Goal: Obtain resource: Download file/media

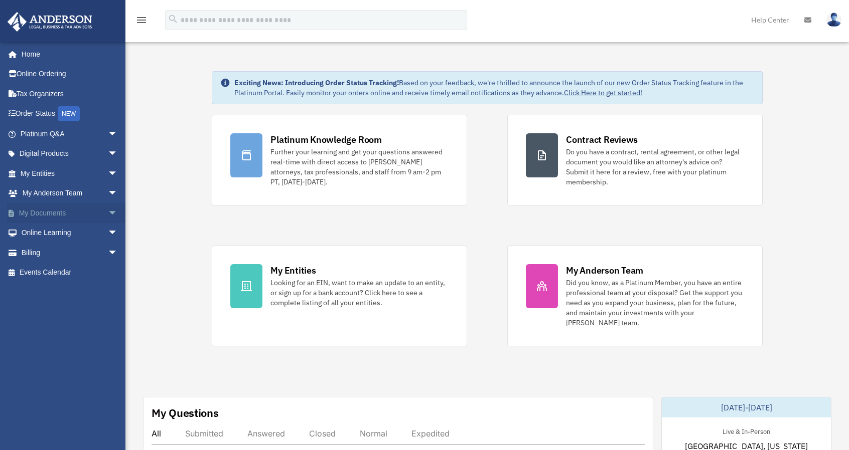
click at [108, 215] on span "arrow_drop_down" at bounding box center [118, 213] width 20 height 21
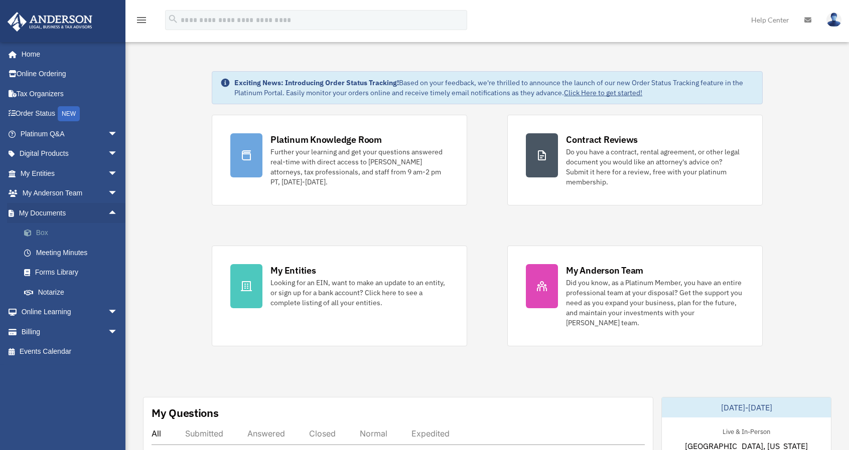
click at [43, 235] on link "Box" at bounding box center [73, 233] width 119 height 20
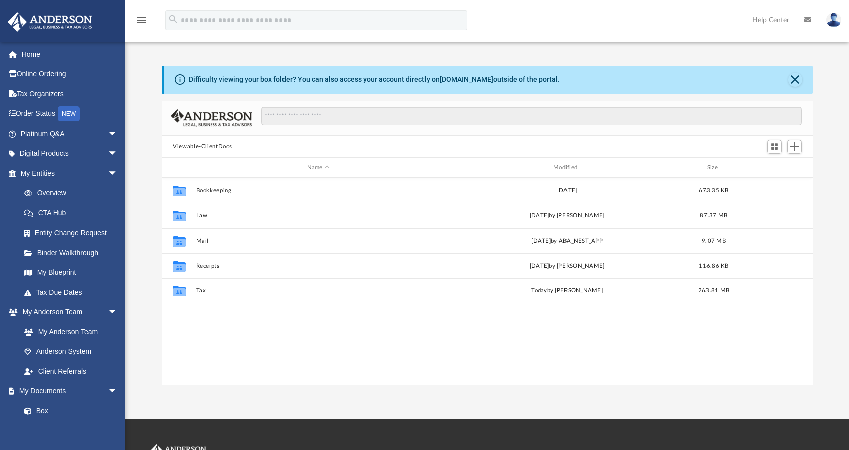
scroll to position [220, 643]
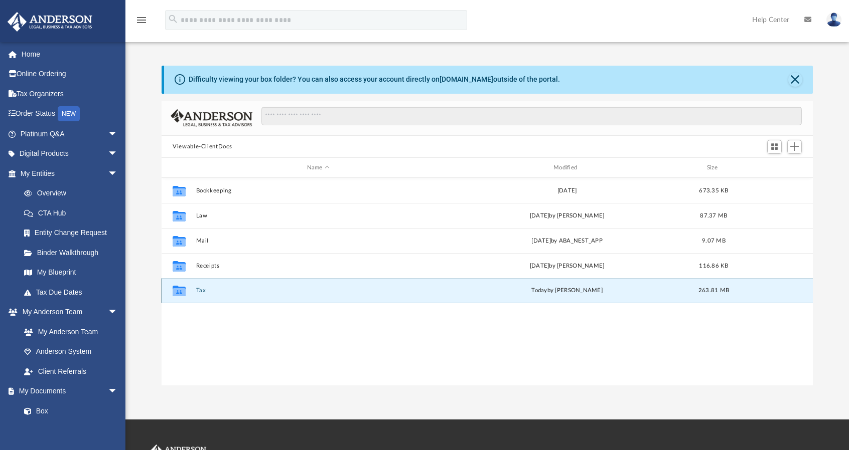
click at [198, 290] on button "Tax" at bounding box center [318, 291] width 244 height 7
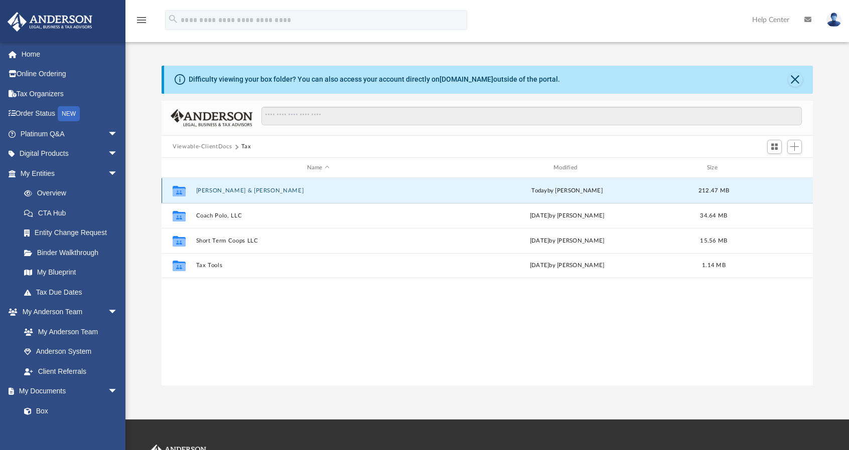
click at [212, 189] on button "Bhola, Ali & Rabia" at bounding box center [318, 191] width 244 height 7
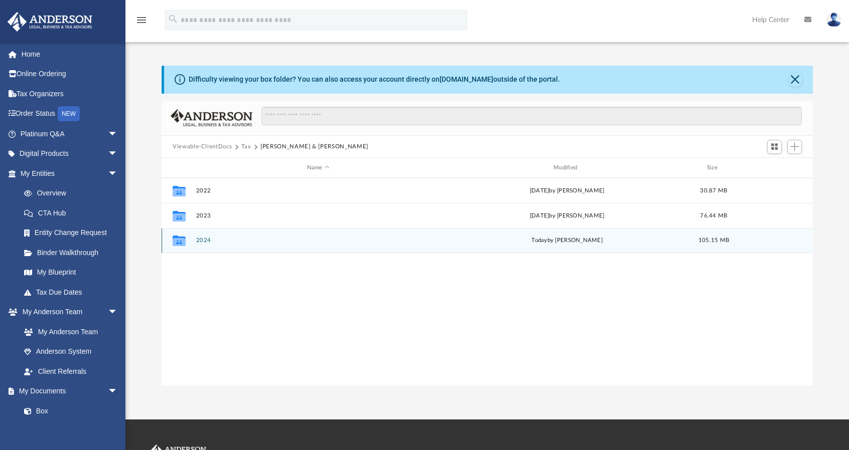
click at [207, 238] on button "2024" at bounding box center [318, 241] width 244 height 7
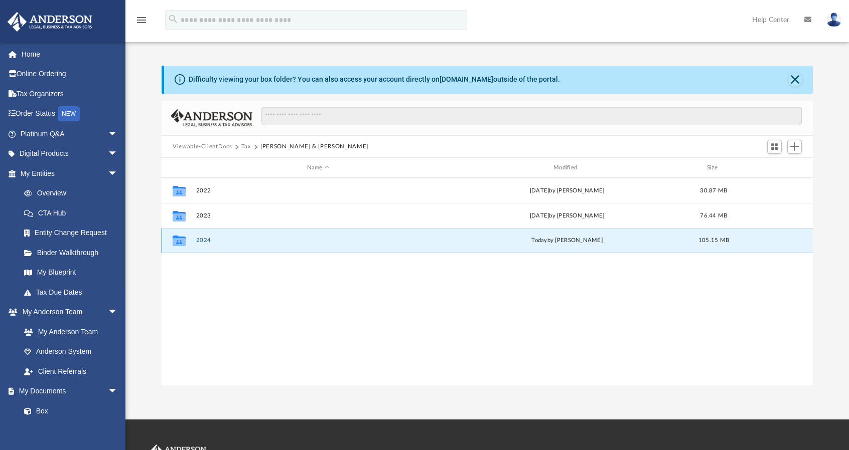
click at [207, 238] on button "2024" at bounding box center [318, 241] width 244 height 7
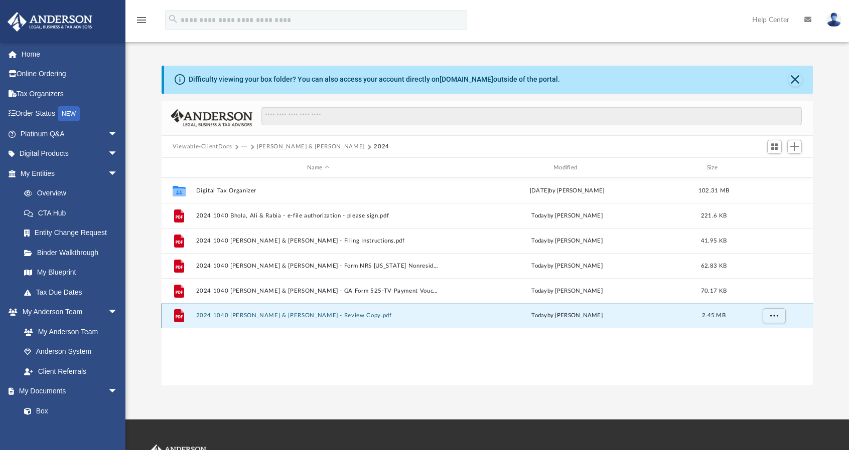
click at [242, 315] on button "2024 1040 Bhola, Ali & Rabia - Review Copy.pdf" at bounding box center [318, 316] width 244 height 7
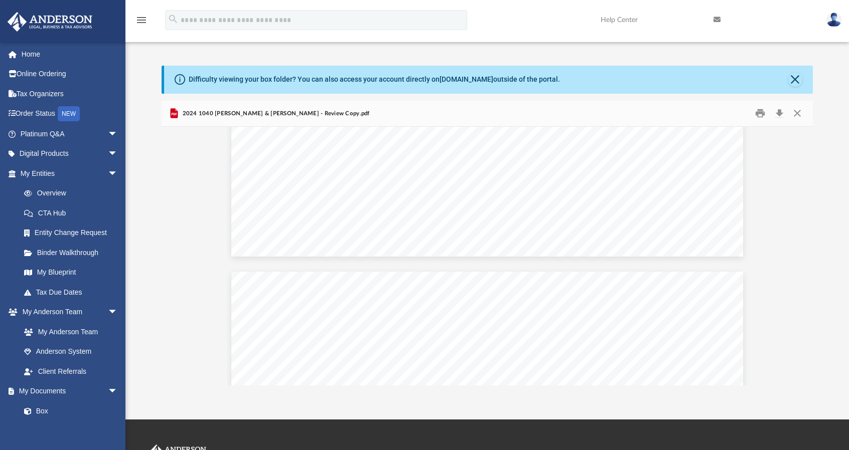
scroll to position [3953, 0]
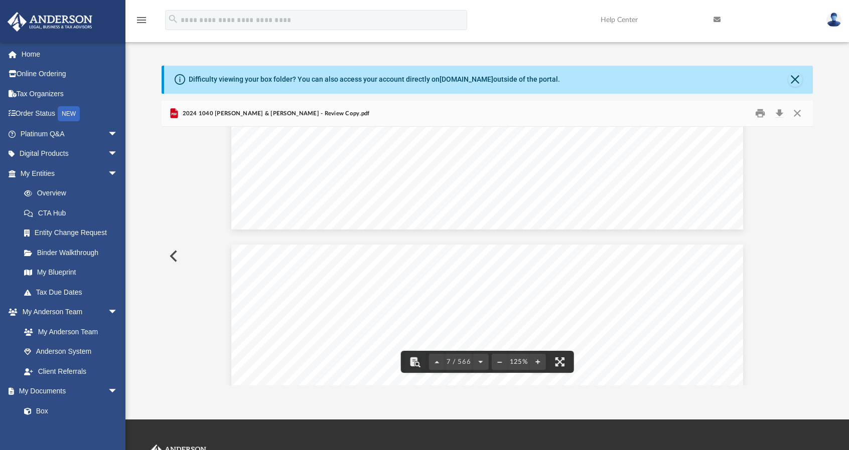
drag, startPoint x: 813, startPoint y: 141, endPoint x: 807, endPoint y: 134, distance: 9.6
click at [807, 129] on div "Difficulty viewing your box folder? You can also access your account directly o…" at bounding box center [486, 226] width 723 height 321
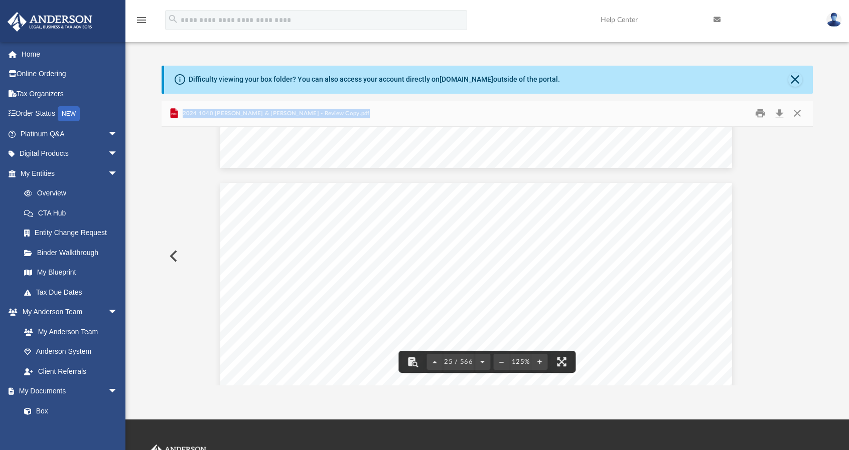
scroll to position [16048, 14]
click at [814, 376] on div "Difficulty viewing your box folder? You can also access your account directly o…" at bounding box center [486, 226] width 723 height 321
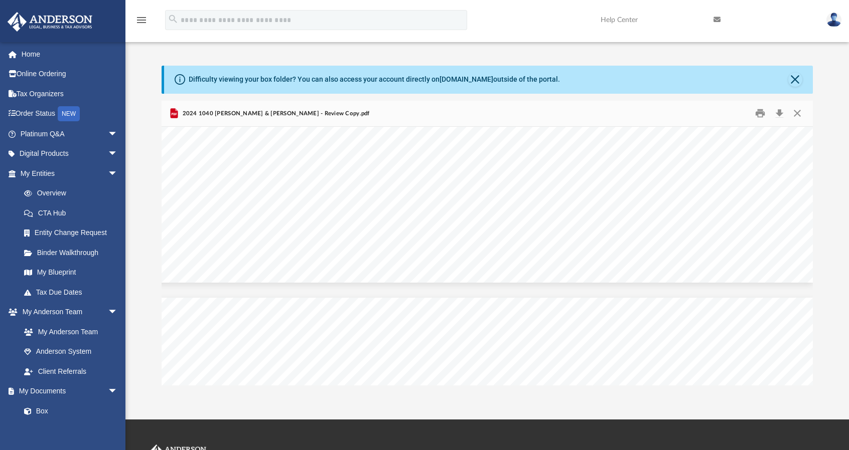
scroll to position [64620, 14]
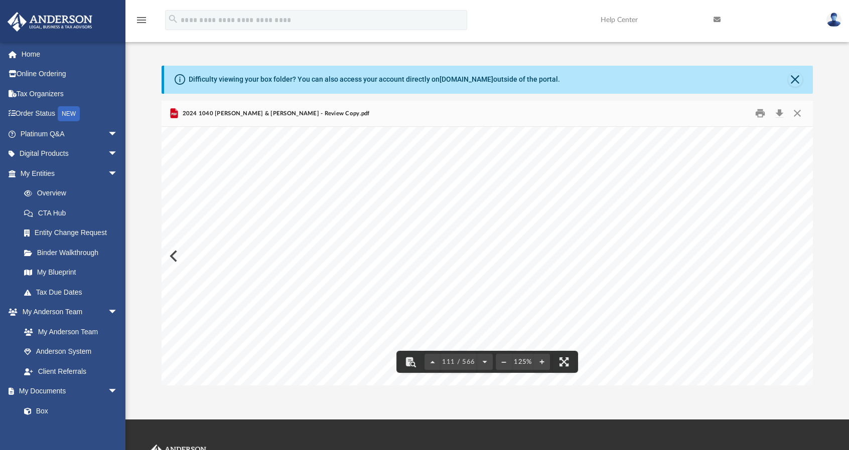
click at [813, 246] on div "Difficulty viewing your box folder? You can also access your account directly o…" at bounding box center [486, 226] width 723 height 321
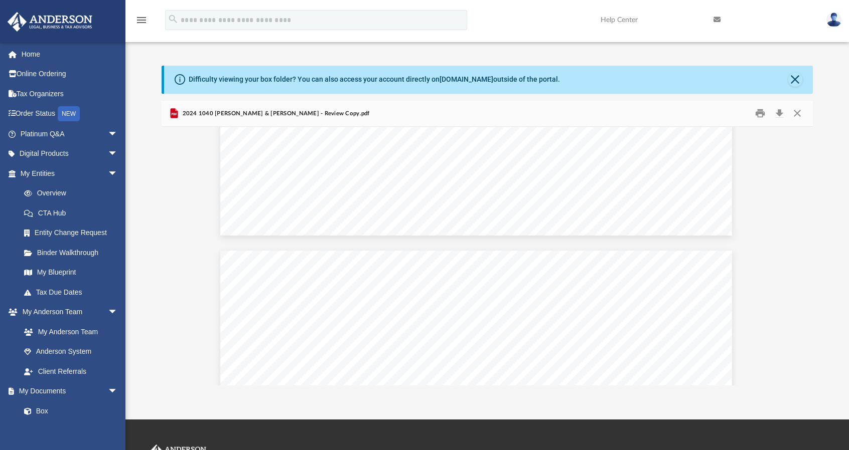
scroll to position [90412, 14]
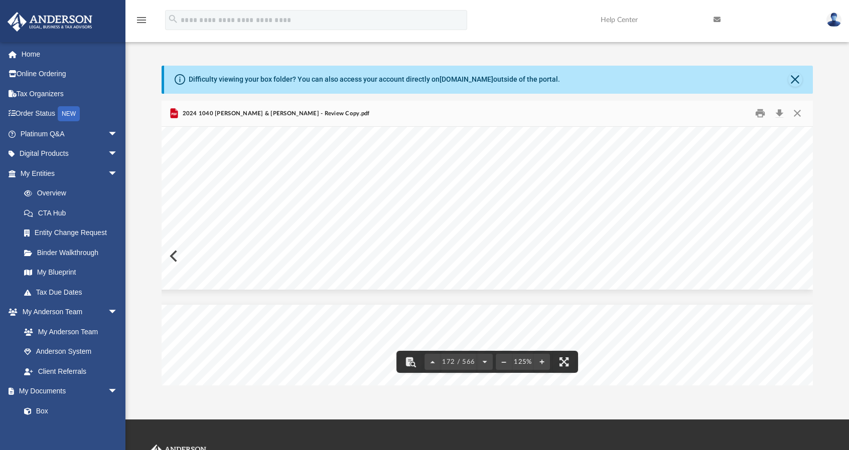
click at [629, 255] on div "419911 04-01-24 ALTERNATIVE MINIMUM TAX RECONCILIATION REPORT Name(s) Social Se…" at bounding box center [481, 34] width 662 height 512
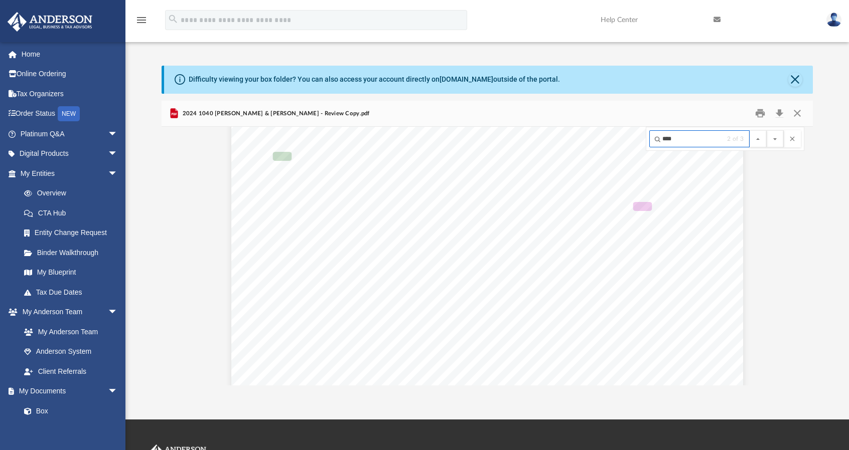
scroll to position [29502, 0]
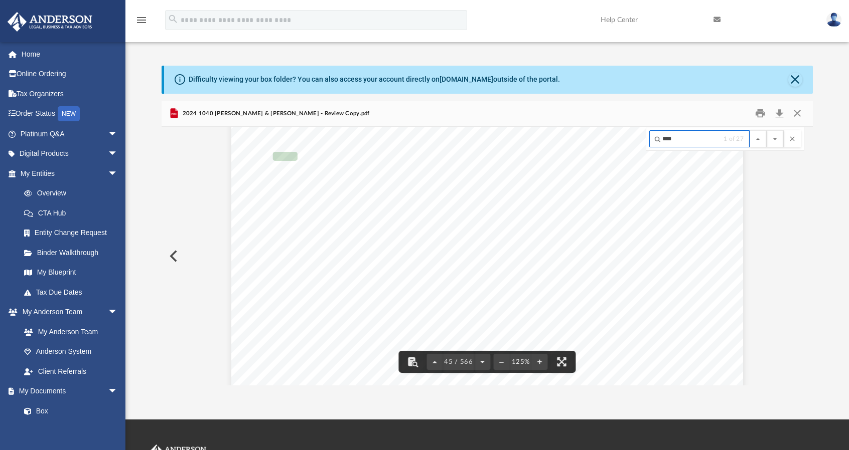
type input "****"
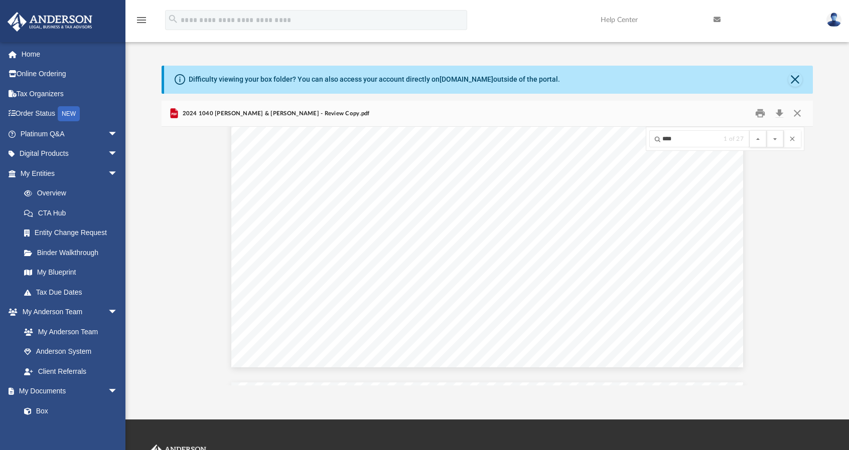
scroll to position [29803, 0]
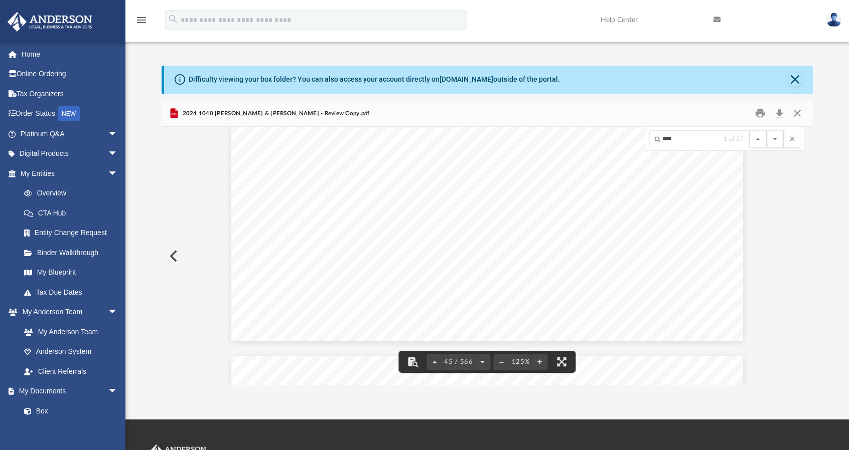
click at [706, 251] on div "Department of the Treasury Internal Revenue Service Attachment Sequence No. 421…" at bounding box center [487, 10] width 512 height 662
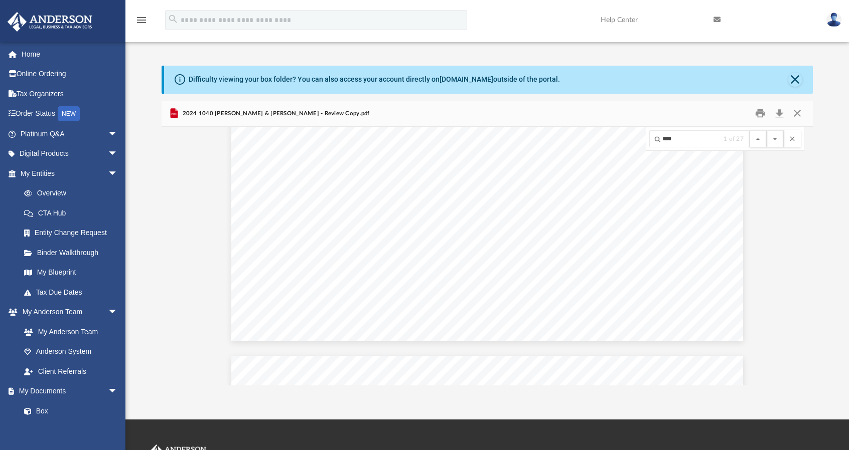
click at [767, 130] on button "File preview" at bounding box center [775, 138] width 17 height 17
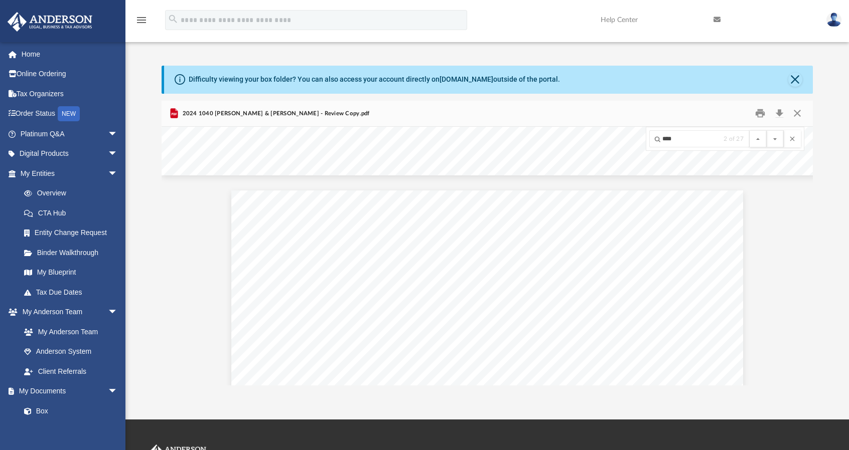
scroll to position [85058, 0]
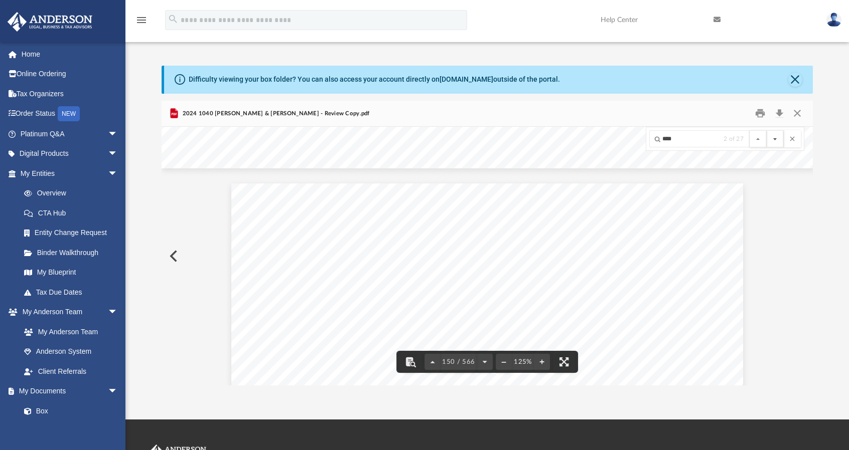
click at [777, 139] on button "File preview" at bounding box center [775, 138] width 17 height 17
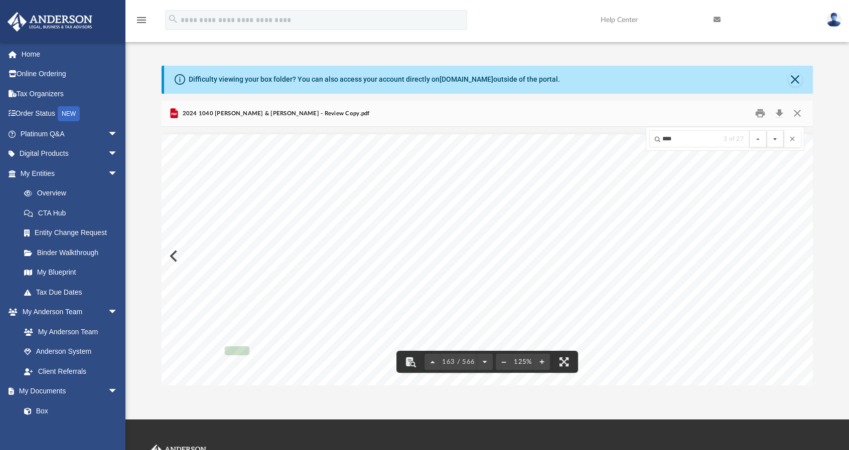
scroll to position [94107, 0]
click at [777, 139] on button "File preview" at bounding box center [775, 138] width 17 height 17
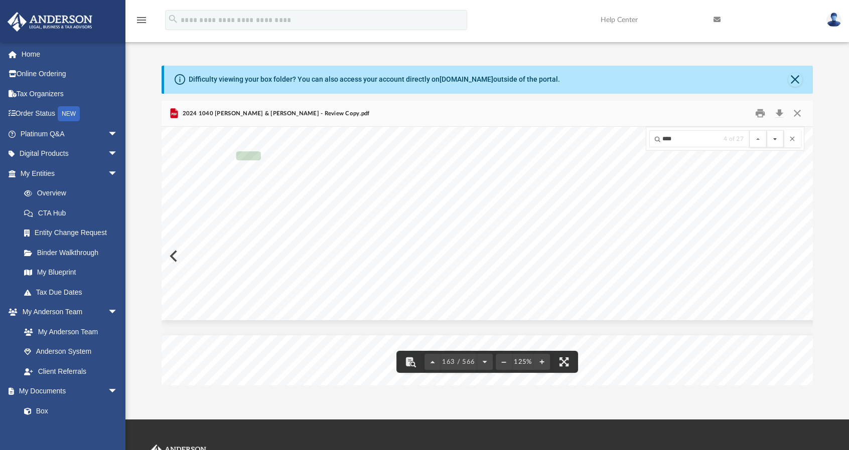
click at [777, 139] on button "File preview" at bounding box center [775, 138] width 17 height 17
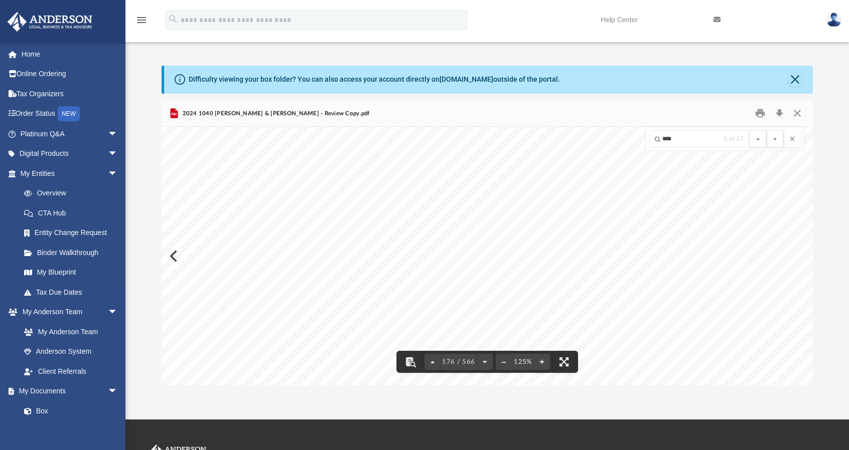
scroll to position [100795, 10]
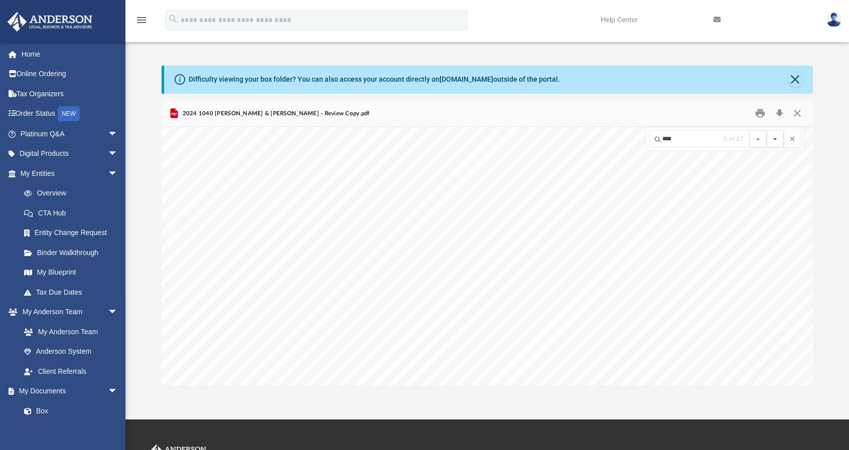
click at [776, 139] on button "File preview" at bounding box center [775, 138] width 17 height 17
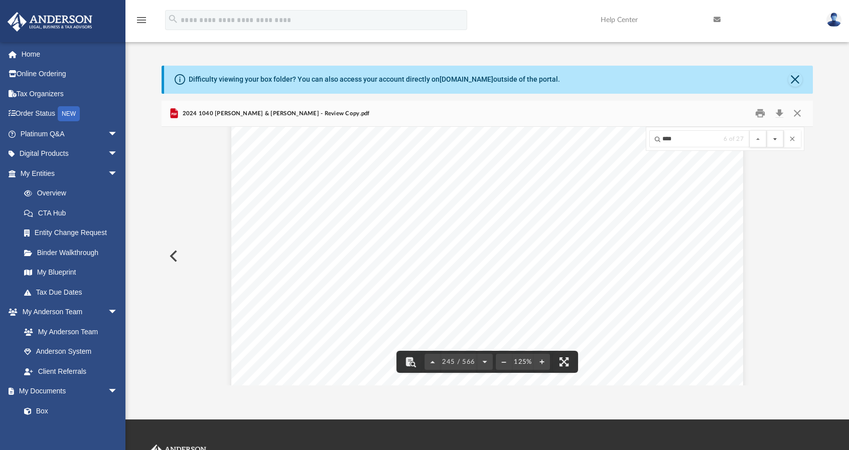
click at [777, 144] on button "File preview" at bounding box center [775, 138] width 17 height 17
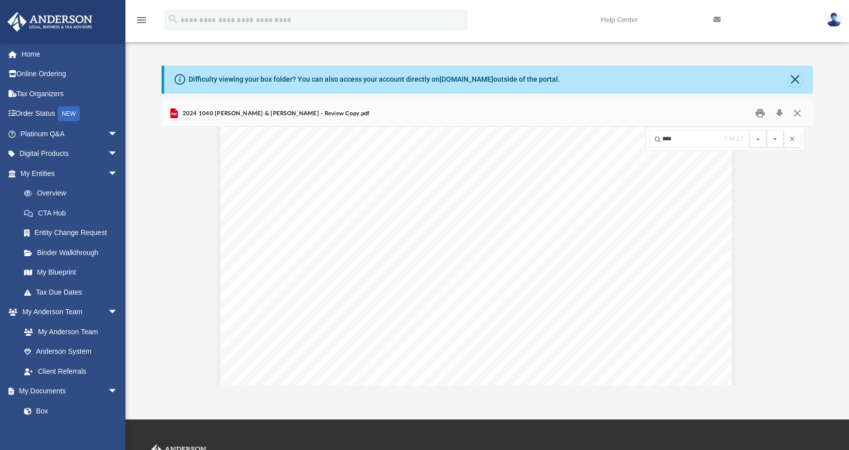
scroll to position [182976, 19]
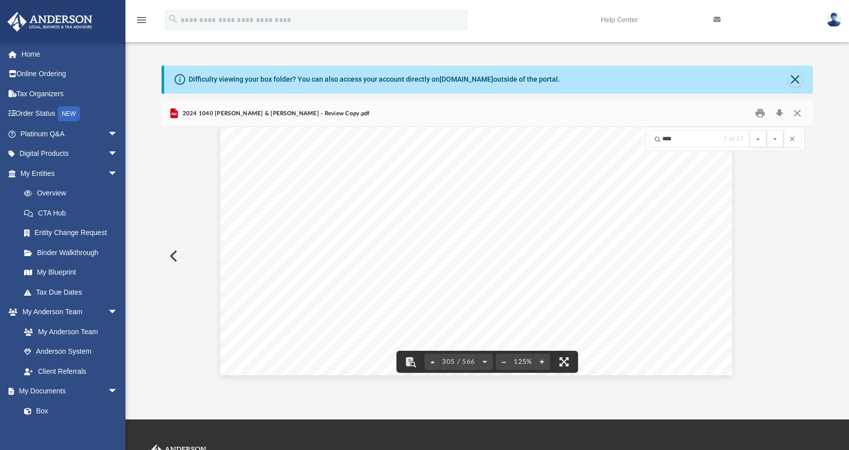
click at [803, 354] on div "REVIEW COPY AKARAO, LLC - FORSYTHE - 942 FORSYTHE ST, TOLEDO, OH 43605 SCH E -1…" at bounding box center [487, 256] width 651 height 259
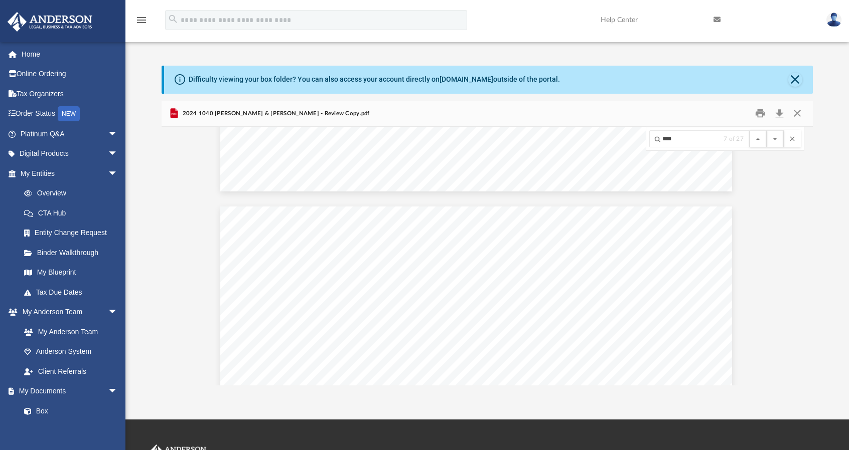
scroll to position [192861, 19]
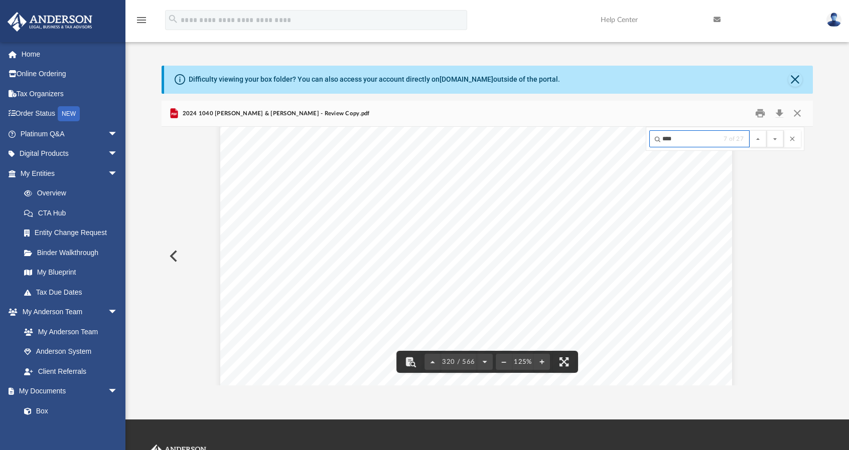
click at [685, 134] on input "****" at bounding box center [699, 138] width 100 height 17
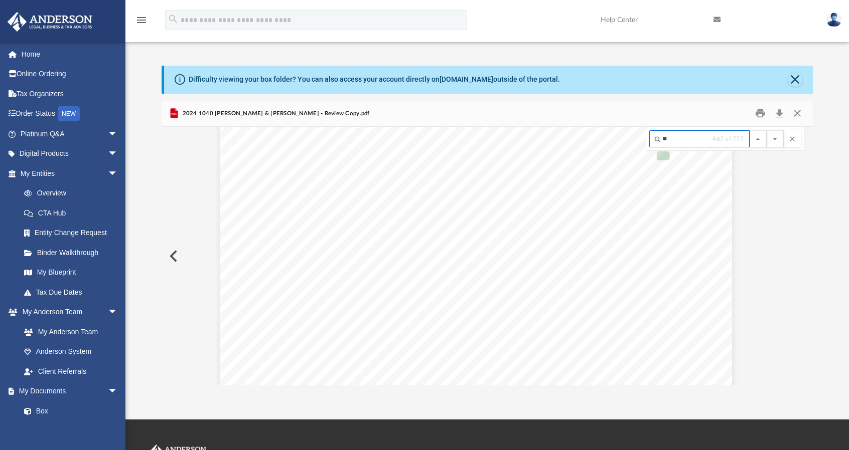
type input "*"
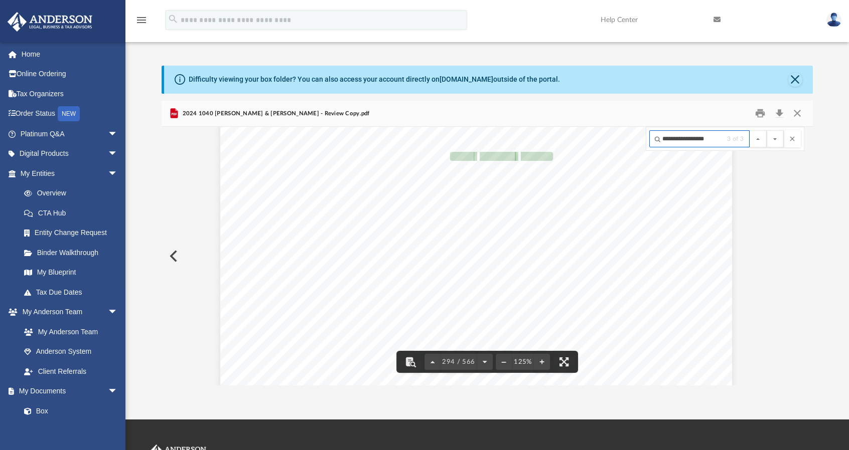
type input "**********"
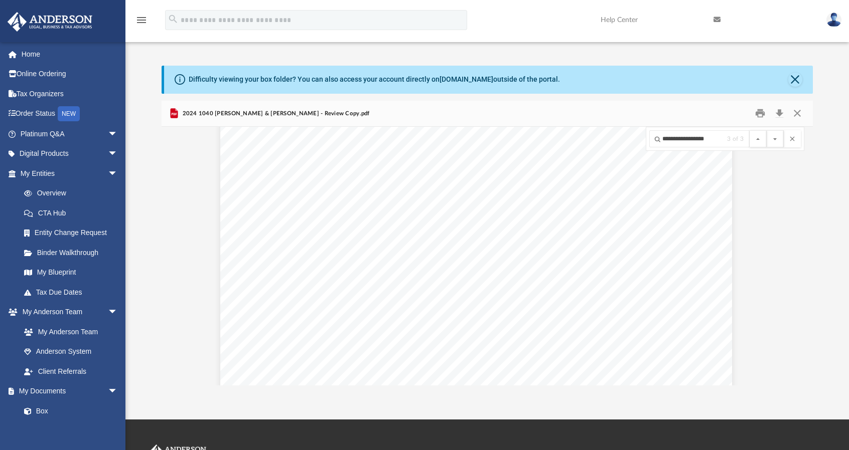
scroll to position [1050, 19]
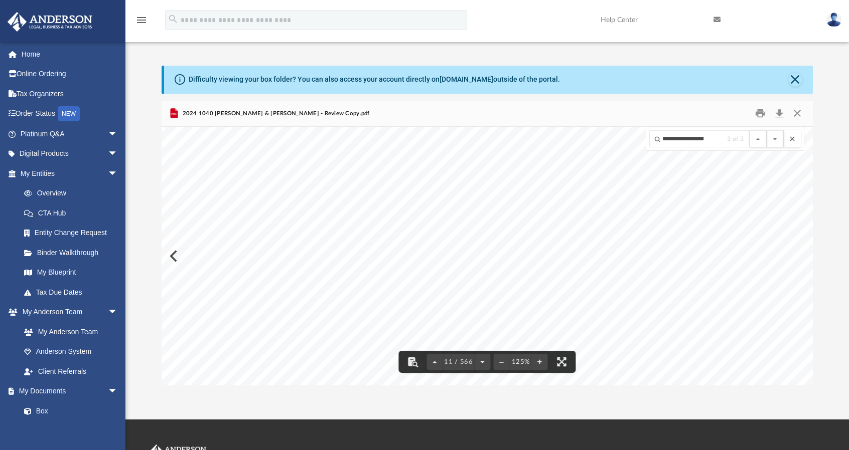
click at [793, 142] on button "File preview" at bounding box center [792, 138] width 17 height 17
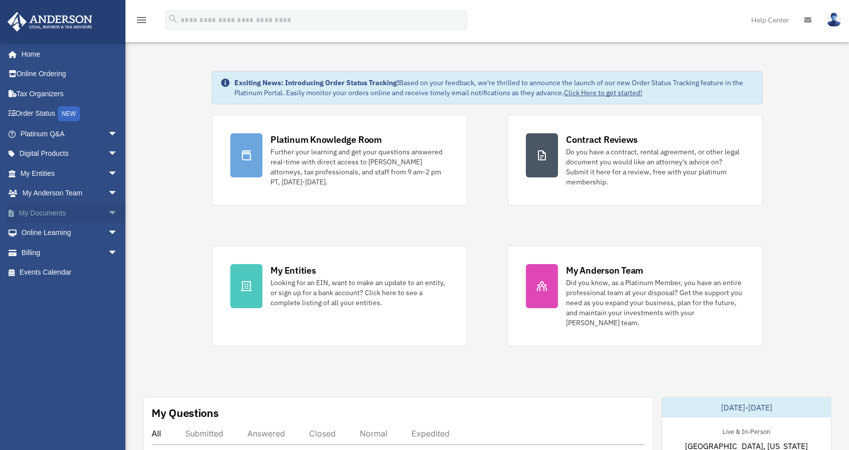
click at [108, 214] on span "arrow_drop_down" at bounding box center [118, 213] width 20 height 21
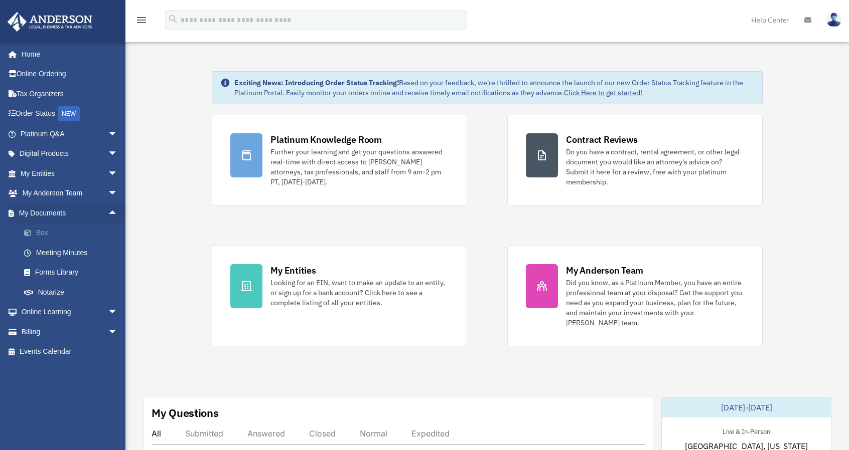
click at [48, 234] on link "Box" at bounding box center [73, 233] width 119 height 20
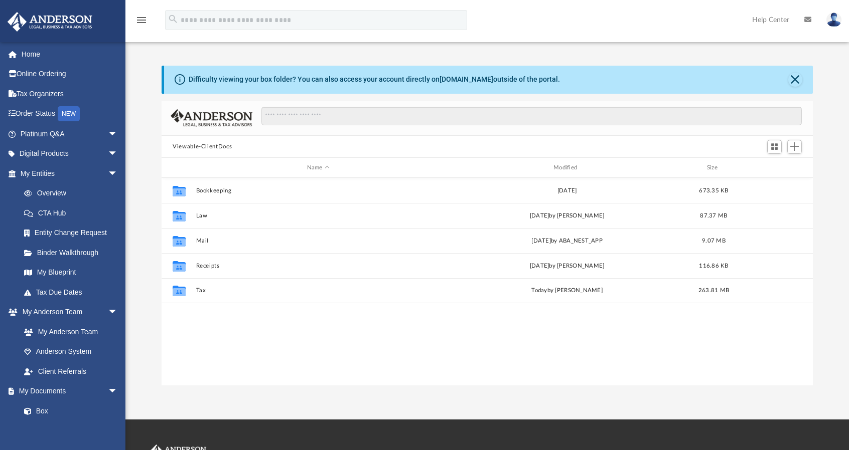
scroll to position [220, 643]
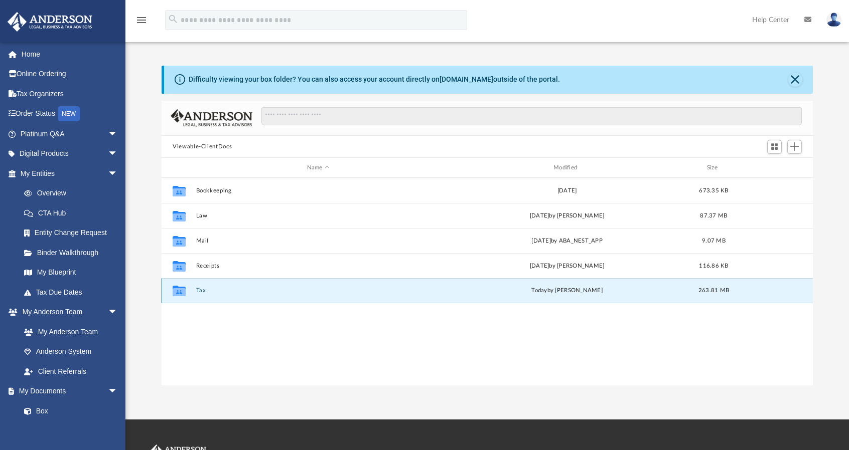
click at [200, 290] on button "Tax" at bounding box center [318, 291] width 244 height 7
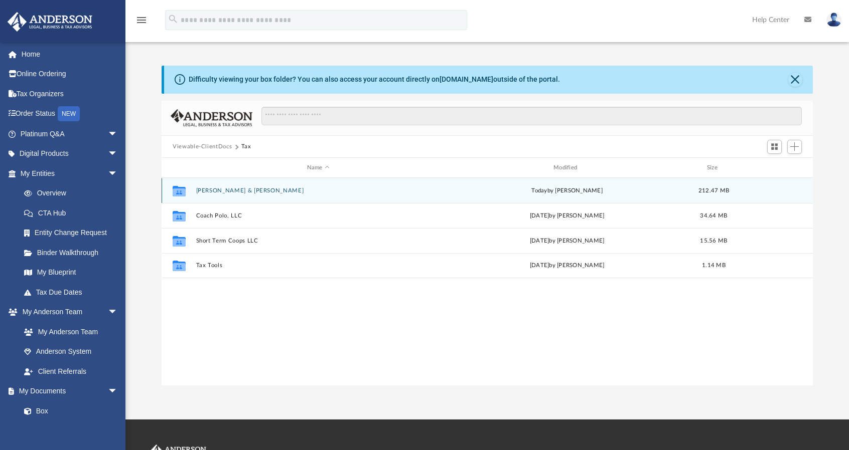
click at [219, 193] on button "[PERSON_NAME] & [PERSON_NAME]" at bounding box center [318, 191] width 244 height 7
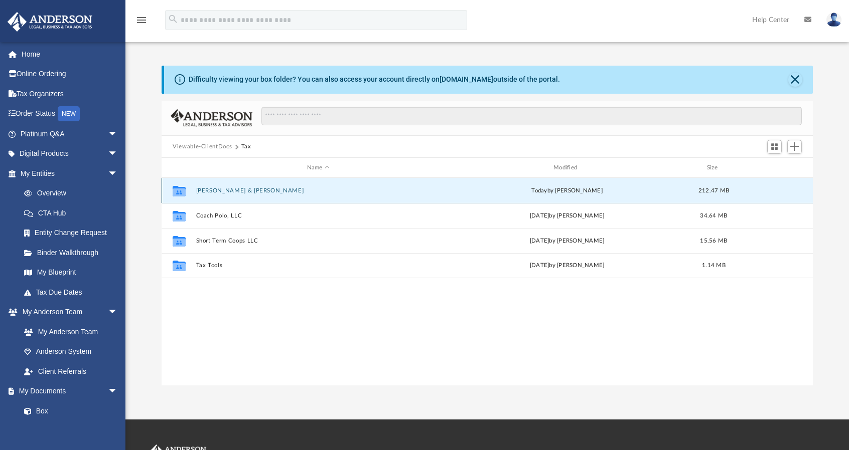
click at [219, 193] on button "[PERSON_NAME] & [PERSON_NAME]" at bounding box center [318, 191] width 244 height 7
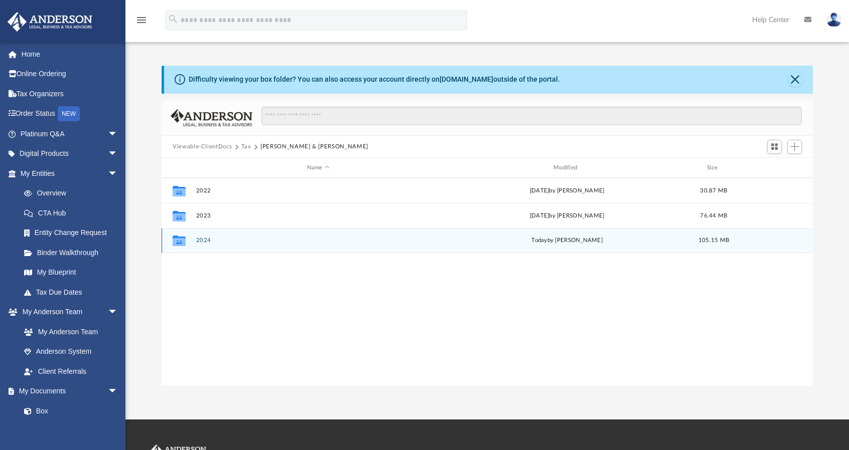
click at [204, 240] on button "2024" at bounding box center [318, 241] width 244 height 7
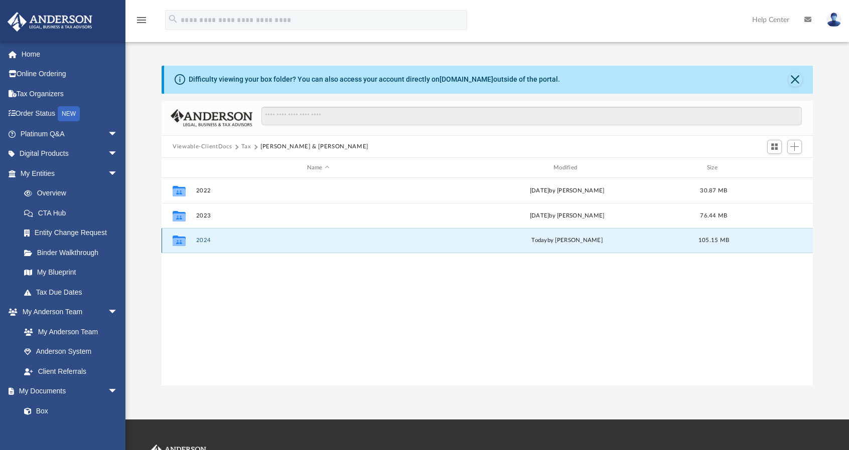
click at [204, 240] on button "2024" at bounding box center [318, 241] width 244 height 7
